Goal: Task Accomplishment & Management: Complete application form

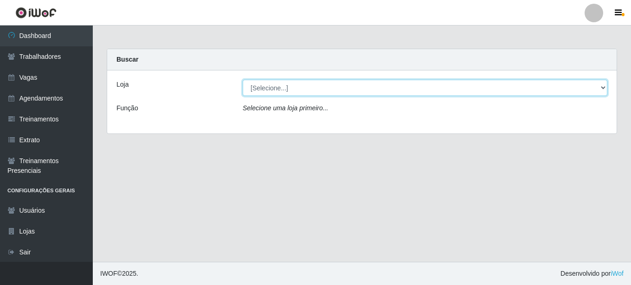
click at [325, 85] on select "[Selecione...] Supermercado São [PERSON_NAME]" at bounding box center [425, 88] width 365 height 16
select select "183"
click at [243, 80] on select "[Selecione...] Supermercado São [PERSON_NAME]" at bounding box center [425, 88] width 365 height 16
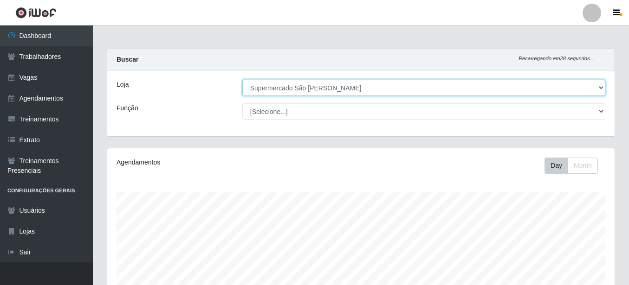
scroll to position [166, 0]
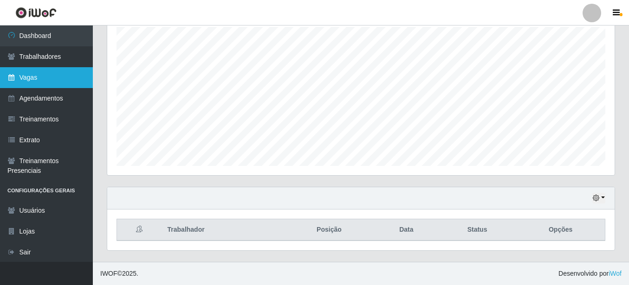
click at [27, 81] on link "Vagas" at bounding box center [46, 77] width 93 height 21
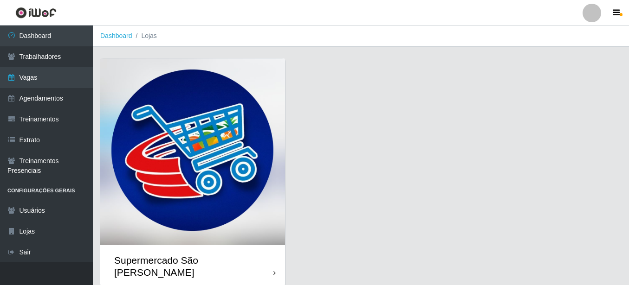
click at [211, 141] on img at bounding box center [192, 151] width 185 height 187
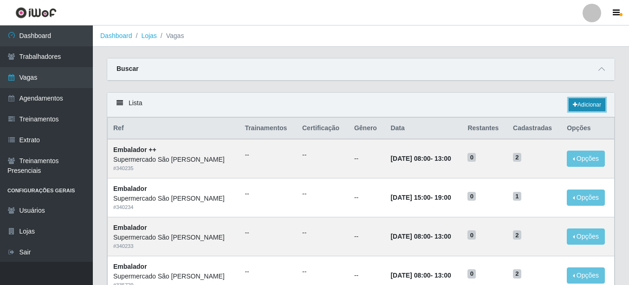
click at [591, 102] on link "Adicionar" at bounding box center [587, 104] width 37 height 13
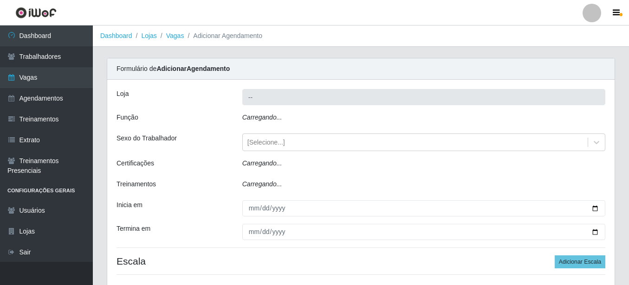
type input "Supermercado São [PERSON_NAME]"
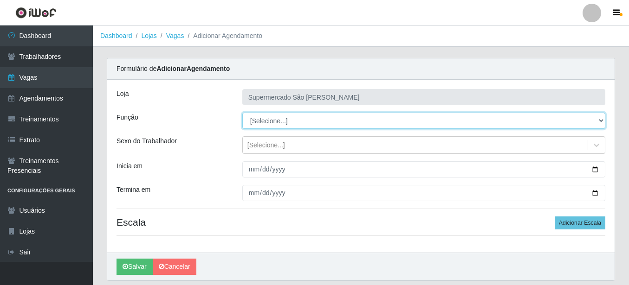
click at [315, 123] on select "[Selecione...] ASG ASG + ASG ++ Embalador Embalador + Embalador ++" at bounding box center [423, 121] width 363 height 16
select select "70"
click at [242, 113] on select "[Selecione...] ASG ASG + ASG ++ Embalador Embalador + Embalador ++" at bounding box center [423, 121] width 363 height 16
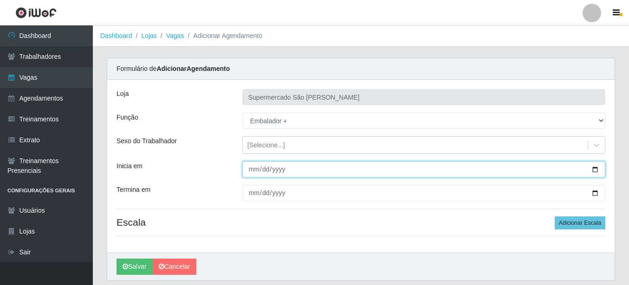
click at [253, 168] on input "Inicia em" at bounding box center [423, 170] width 363 height 16
type input "0252-09-13"
type input "[DATE]"
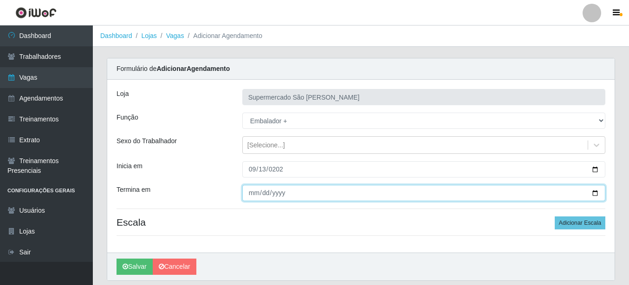
drag, startPoint x: 249, startPoint y: 192, endPoint x: 249, endPoint y: 198, distance: 5.6
click at [248, 192] on input "Termina em" at bounding box center [423, 193] width 363 height 16
type input "[DATE]"
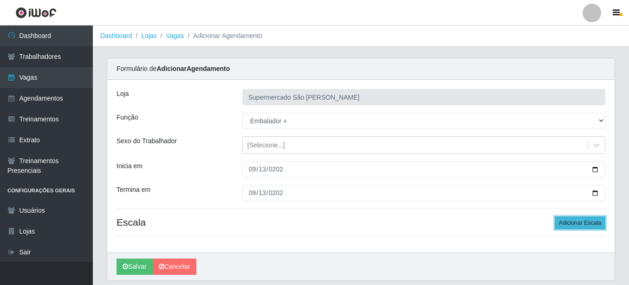
click at [576, 222] on button "Adicionar Escala" at bounding box center [580, 223] width 51 height 13
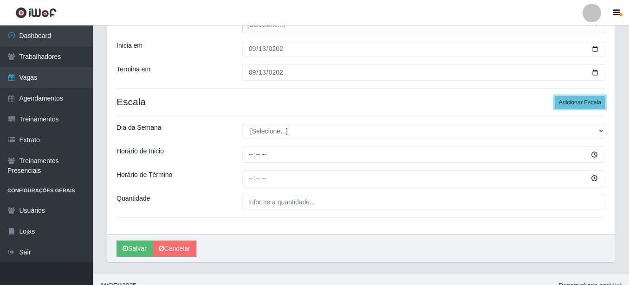
scroll to position [133, 0]
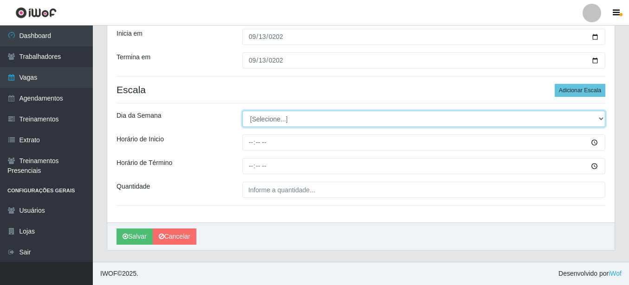
click at [271, 119] on select "[Selecione...] Segunda Terça Quarta Quinta Sexta Sábado Domingo" at bounding box center [423, 119] width 363 height 16
select select "6"
click at [242, 111] on select "[Selecione...] Segunda Terça Quarta Quinta Sexta Sábado Domingo" at bounding box center [423, 119] width 363 height 16
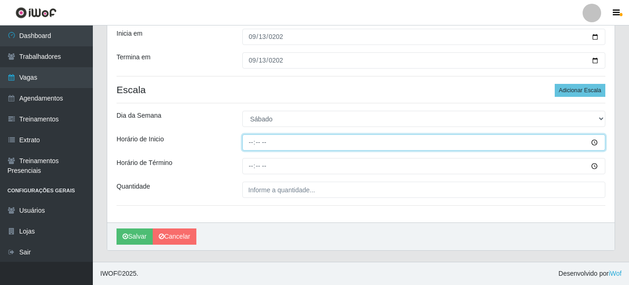
click at [250, 144] on input "Horário de Inicio" at bounding box center [423, 143] width 363 height 16
type input "08:00"
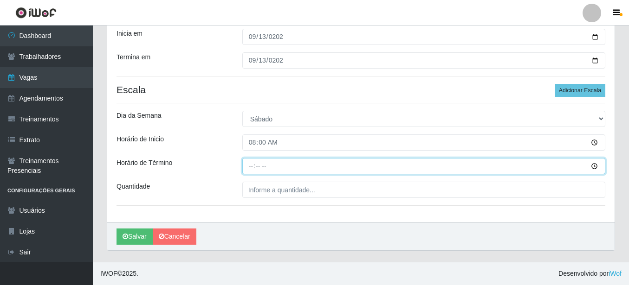
click at [250, 165] on input "Horário de Término" at bounding box center [423, 166] width 363 height 16
type input "13:00"
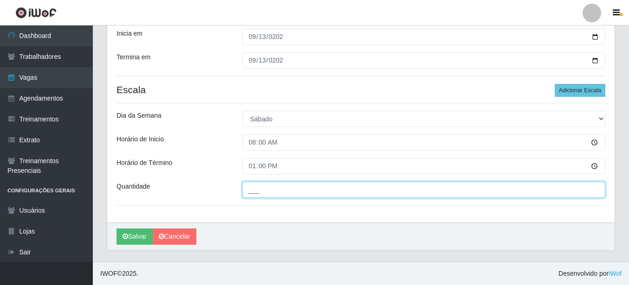
click at [255, 189] on input "___" at bounding box center [423, 190] width 363 height 16
type input "1__"
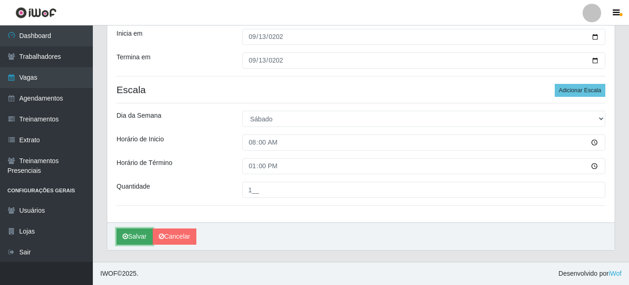
click at [136, 241] on button "Salvar" at bounding box center [135, 237] width 36 height 16
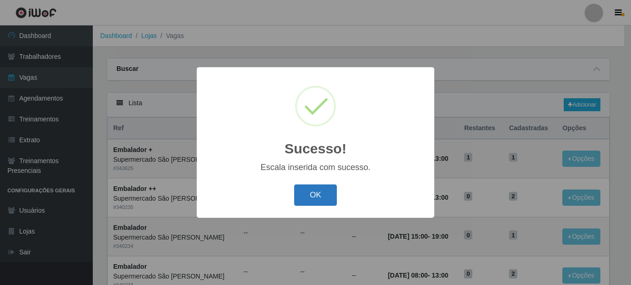
click at [313, 195] on button "OK" at bounding box center [315, 196] width 43 height 22
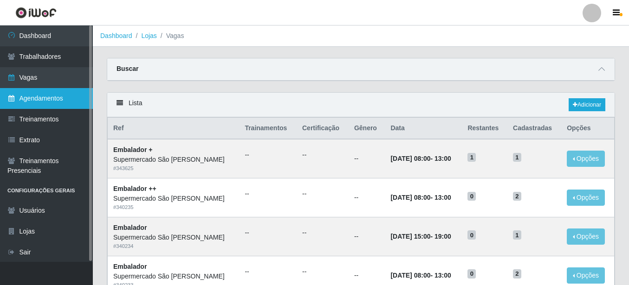
click at [46, 103] on link "Agendamentos" at bounding box center [46, 98] width 93 height 21
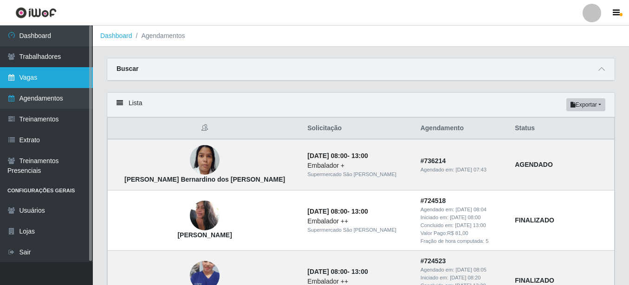
click at [31, 82] on link "Vagas" at bounding box center [46, 77] width 93 height 21
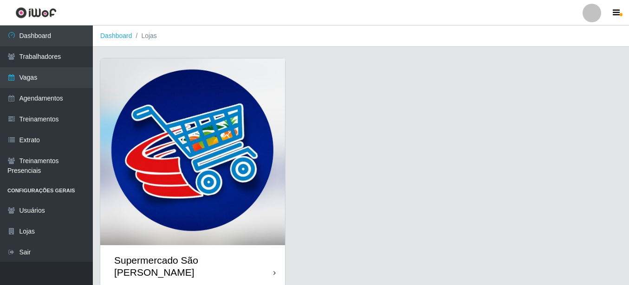
click at [207, 155] on img at bounding box center [192, 151] width 185 height 187
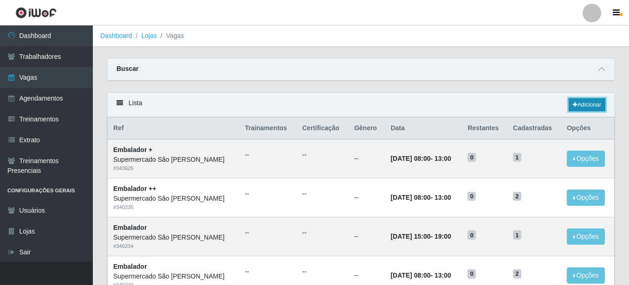
click at [582, 105] on link "Adicionar" at bounding box center [587, 104] width 37 height 13
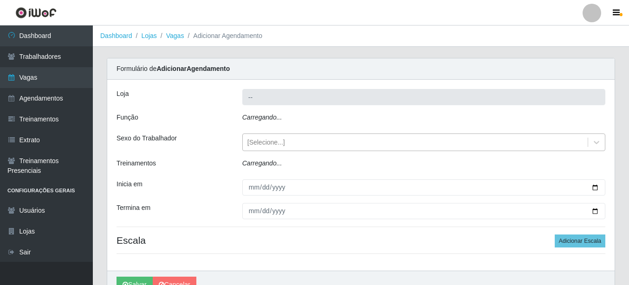
type input "Supermercado São [PERSON_NAME]"
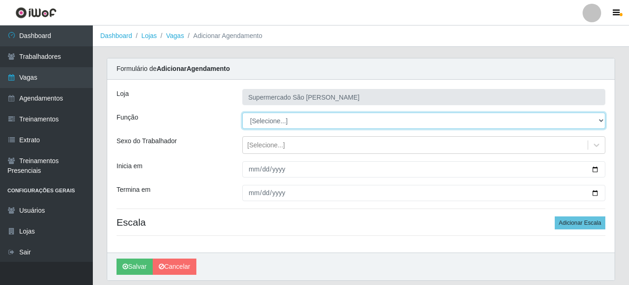
click at [299, 121] on select "[Selecione...] ASG ASG + ASG ++ Embalador Embalador + Embalador ++" at bounding box center [423, 121] width 363 height 16
select select "70"
click at [242, 113] on select "[Selecione...] ASG ASG + ASG ++ Embalador Embalador + Embalador ++" at bounding box center [423, 121] width 363 height 16
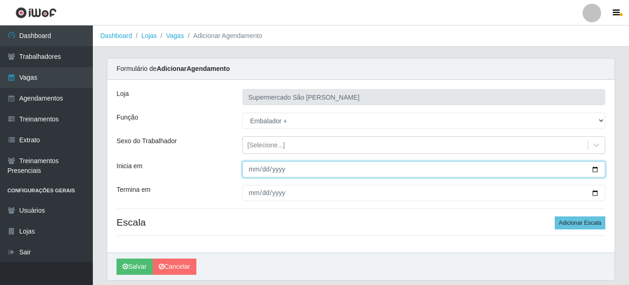
drag, startPoint x: 258, startPoint y: 167, endPoint x: 297, endPoint y: 196, distance: 48.4
click at [258, 168] on input "Inicia em" at bounding box center [423, 170] width 363 height 16
click at [117, 259] on button "Salvar" at bounding box center [135, 267] width 36 height 16
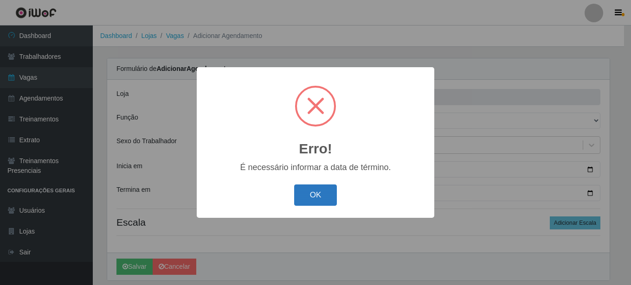
click at [306, 191] on button "OK" at bounding box center [315, 196] width 43 height 22
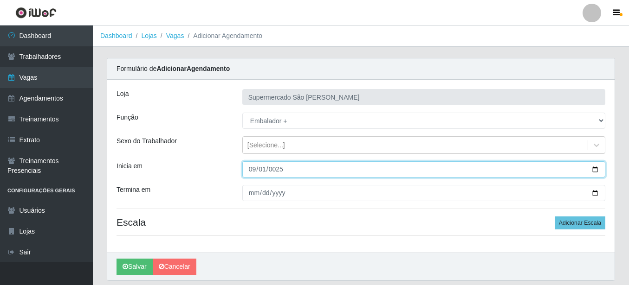
type input "0025-09-13"
type input "[DATE]"
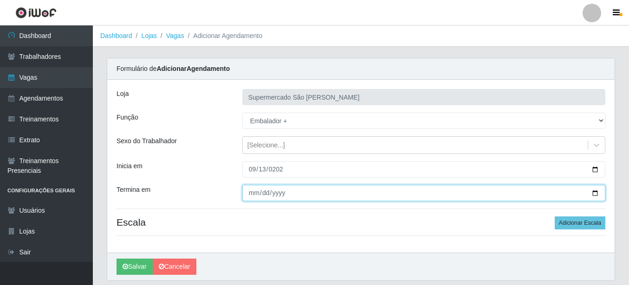
click at [254, 192] on input "Termina em" at bounding box center [423, 193] width 363 height 16
type input "0025-09-13"
type input "[DATE]"
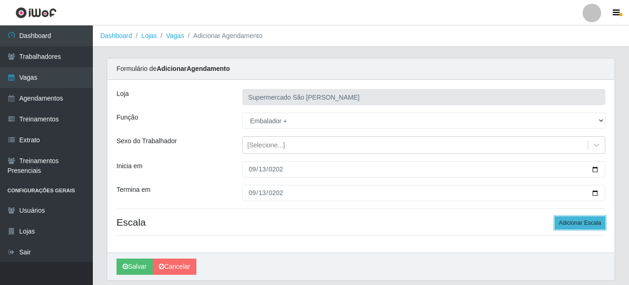
click at [578, 222] on button "Adicionar Escala" at bounding box center [580, 223] width 51 height 13
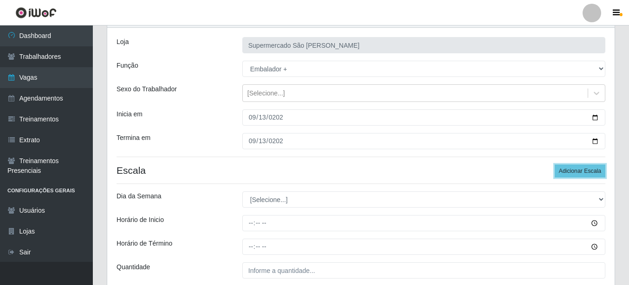
scroll to position [133, 0]
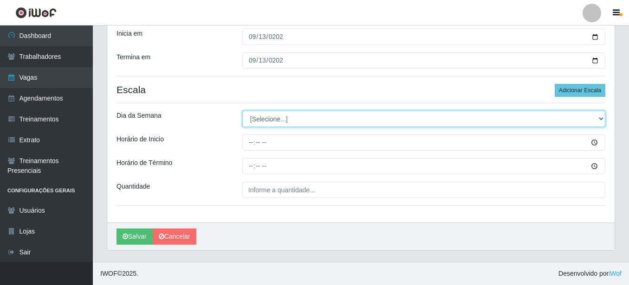
click at [297, 120] on select "[Selecione...] Segunda Terça Quarta Quinta Sexta Sábado Domingo" at bounding box center [423, 119] width 363 height 16
select select "6"
click at [242, 111] on select "[Selecione...] Segunda Terça Quarta Quinta Sexta Sábado Domingo" at bounding box center [423, 119] width 363 height 16
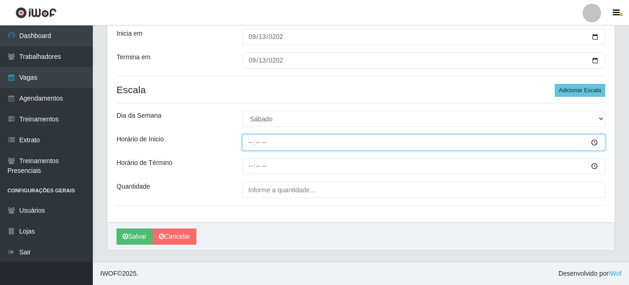
click at [251, 142] on input "Horário de Inicio" at bounding box center [423, 143] width 363 height 16
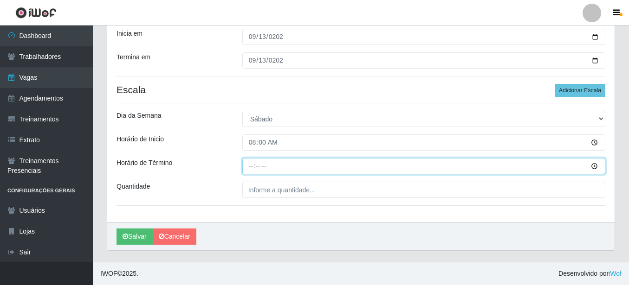
click at [243, 164] on input "Horário de Término" at bounding box center [423, 166] width 363 height 16
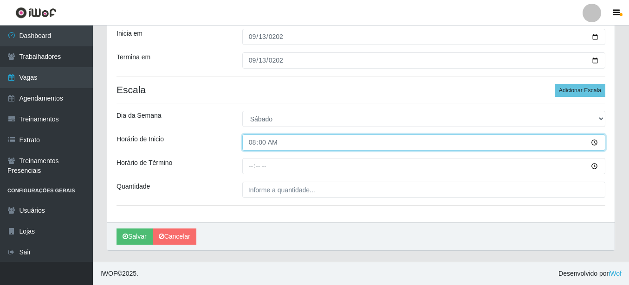
click at [250, 141] on input "08:00" at bounding box center [423, 143] width 363 height 16
type input "15:00"
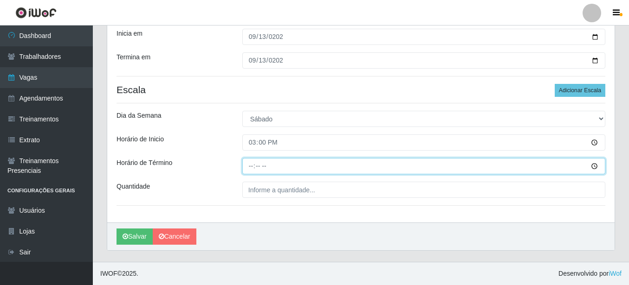
click at [249, 167] on input "Horário de Término" at bounding box center [423, 166] width 363 height 16
type input "19:00"
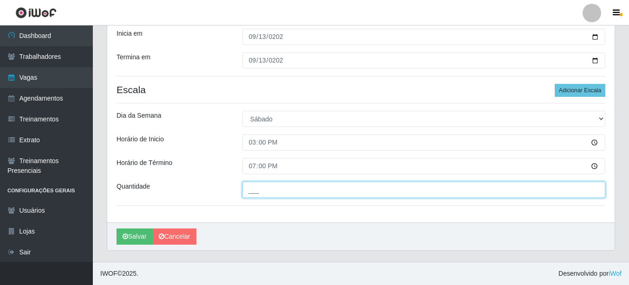
click at [263, 192] on input "___" at bounding box center [423, 190] width 363 height 16
type input "1__"
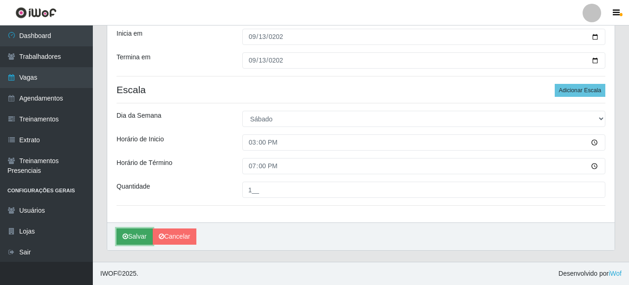
click at [139, 237] on button "Salvar" at bounding box center [135, 237] width 36 height 16
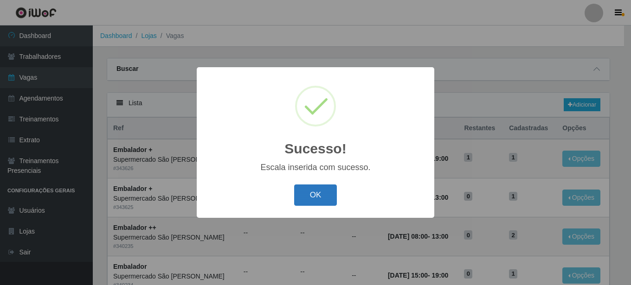
click at [309, 194] on button "OK" at bounding box center [315, 196] width 43 height 22
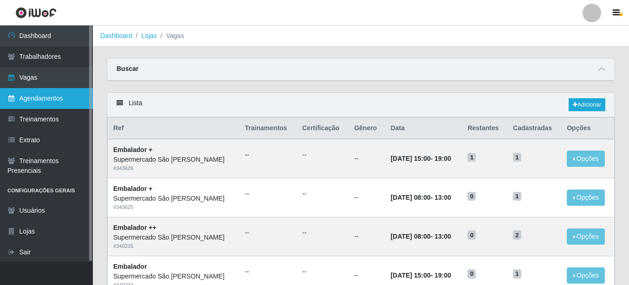
click at [42, 96] on link "Agendamentos" at bounding box center [46, 98] width 93 height 21
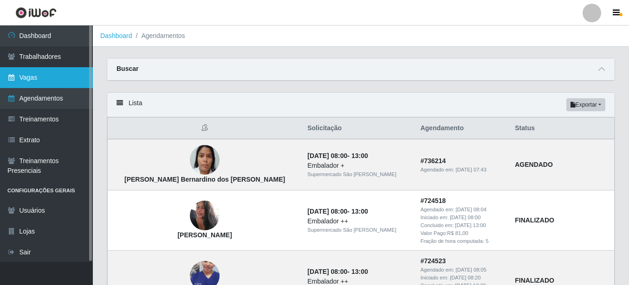
click at [44, 81] on link "Vagas" at bounding box center [46, 77] width 93 height 21
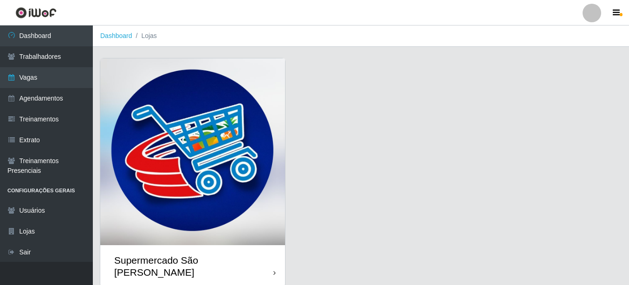
click at [197, 152] on img at bounding box center [192, 151] width 185 height 187
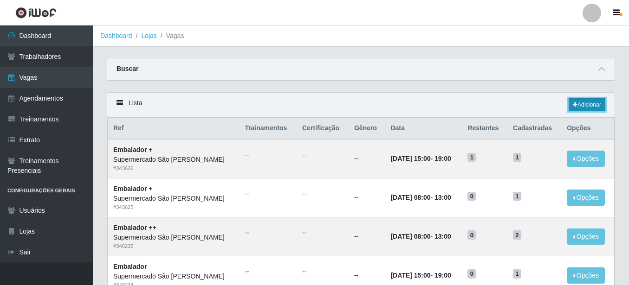
click at [593, 105] on link "Adicionar" at bounding box center [587, 104] width 37 height 13
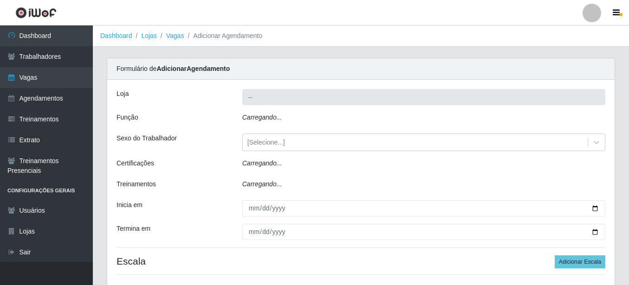
type input "Supermercado São [PERSON_NAME]"
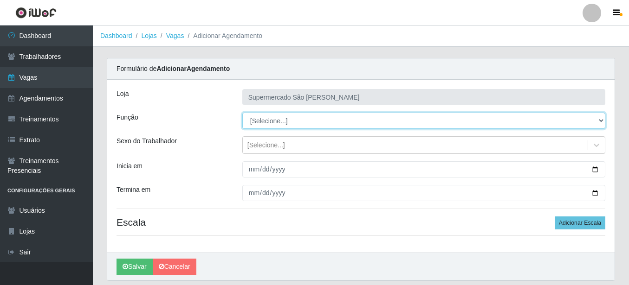
click at [265, 124] on select "[Selecione...] ASG ASG + ASG ++ Embalador Embalador + Embalador ++" at bounding box center [423, 121] width 363 height 16
select select "70"
click at [242, 113] on select "[Selecione...] ASG ASG + ASG ++ Embalador Embalador + Embalador ++" at bounding box center [423, 121] width 363 height 16
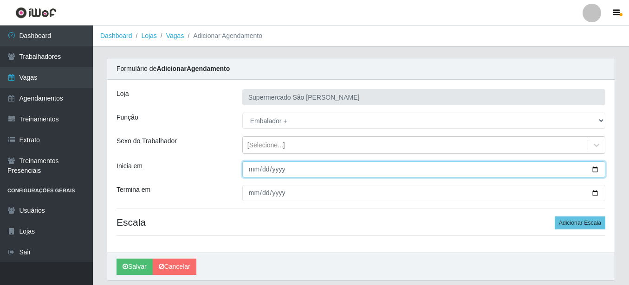
click at [253, 170] on input "Inicia em" at bounding box center [423, 170] width 363 height 16
type input "[DATE]"
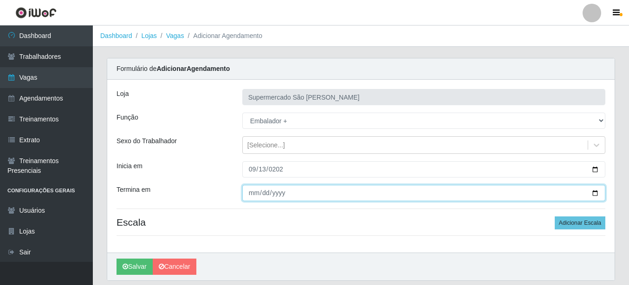
drag, startPoint x: 242, startPoint y: 195, endPoint x: 317, endPoint y: 239, distance: 86.9
click at [241, 195] on div at bounding box center [423, 193] width 377 height 16
type input "[DATE]"
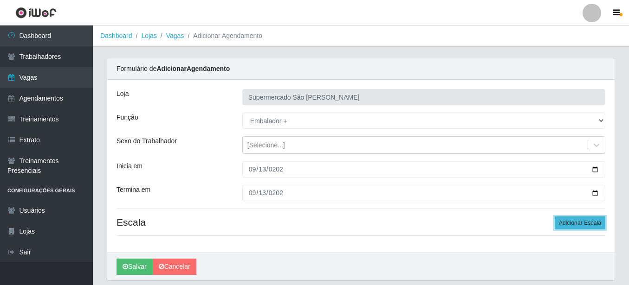
click at [571, 217] on button "Adicionar Escala" at bounding box center [580, 223] width 51 height 13
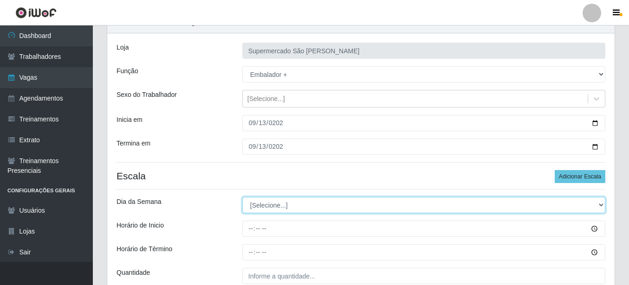
drag, startPoint x: 279, startPoint y: 204, endPoint x: 277, endPoint y: 213, distance: 9.6
click at [279, 204] on select "[Selecione...] Segunda Terça Quarta Quinta Sexta Sábado Domingo" at bounding box center [423, 205] width 363 height 16
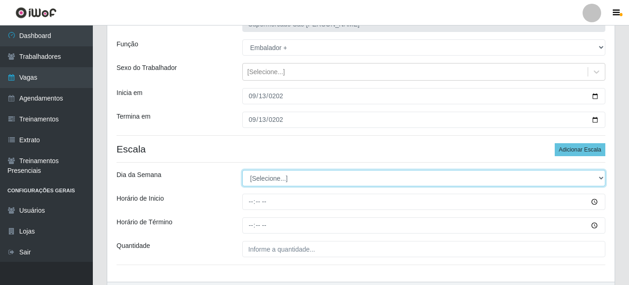
scroll to position [133, 0]
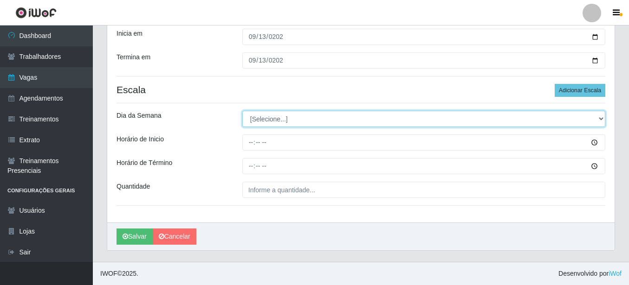
click at [303, 117] on select "[Selecione...] Segunda Terça Quarta Quinta Sexta Sábado Domingo" at bounding box center [423, 119] width 363 height 16
select select "6"
click at [242, 111] on select "[Selecione...] Segunda Terça Quarta Quinta Sexta Sábado Domingo" at bounding box center [423, 119] width 363 height 16
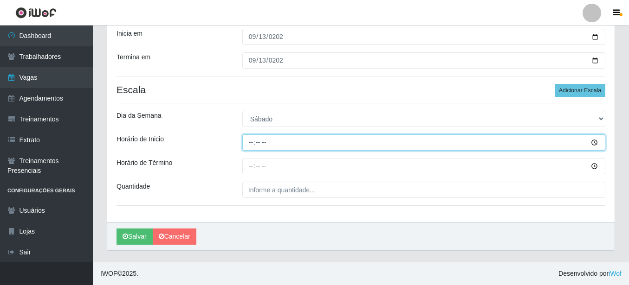
click at [253, 144] on input "Horário de Inicio" at bounding box center [423, 143] width 363 height 16
type input "08:00"
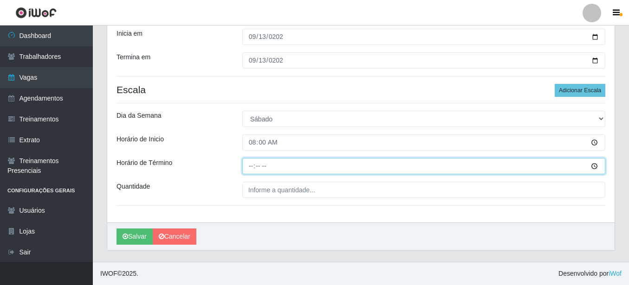
click at [248, 167] on input "Horário de Término" at bounding box center [423, 166] width 363 height 16
type input "13:00"
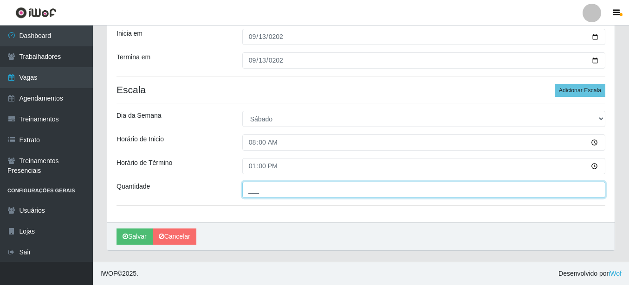
click at [263, 190] on input "___" at bounding box center [423, 190] width 363 height 16
type input "1__"
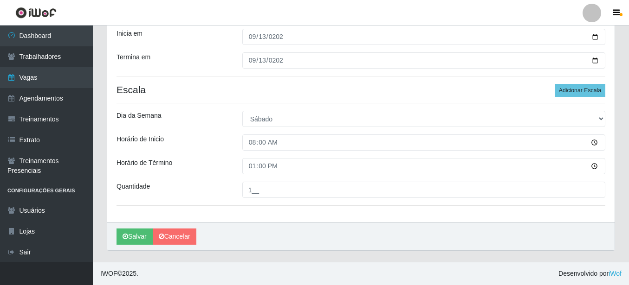
click at [138, 221] on div "Loja Supermercado São [PERSON_NAME] Função [Selecione...] ASG ASG + ASG ++ Emba…" at bounding box center [360, 85] width 507 height 276
click at [140, 236] on button "Salvar" at bounding box center [135, 237] width 36 height 16
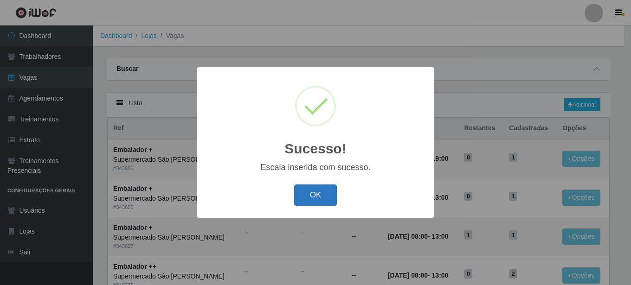
click at [312, 200] on button "OK" at bounding box center [315, 196] width 43 height 22
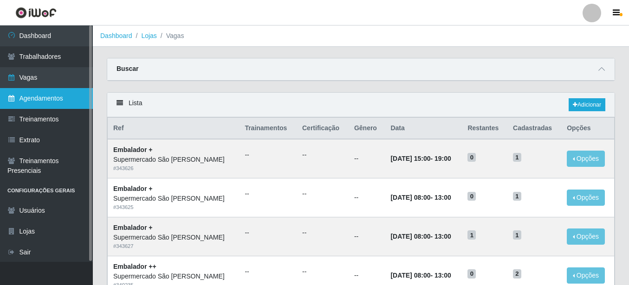
click at [58, 103] on link "Agendamentos" at bounding box center [46, 98] width 93 height 21
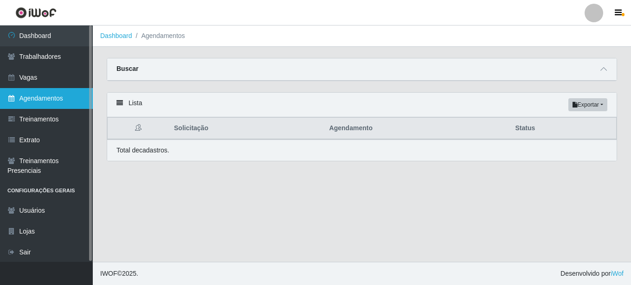
click at [45, 98] on link "Agendamentos" at bounding box center [46, 98] width 93 height 21
